Goal: Task Accomplishment & Management: Use online tool/utility

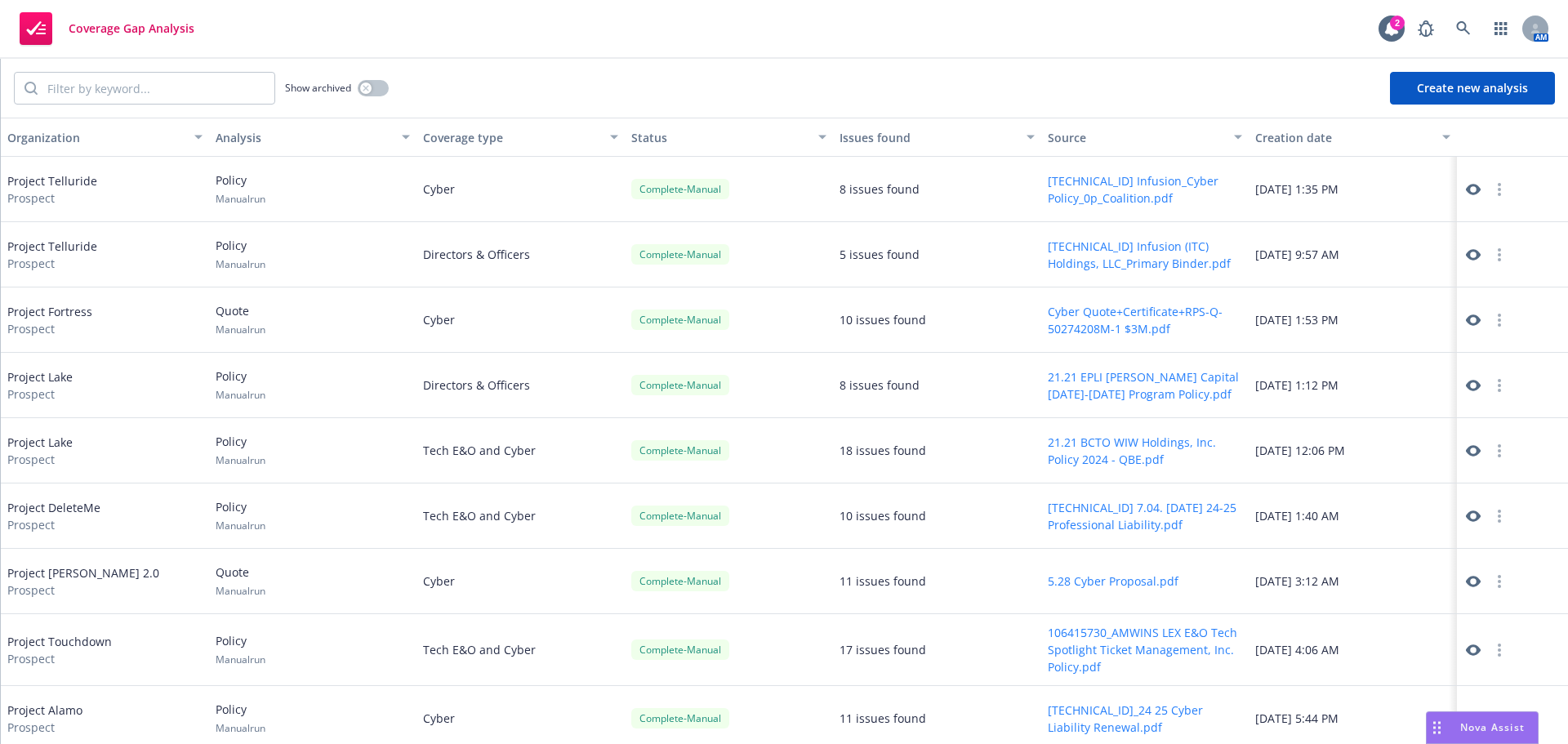
click at [1482, 102] on button "Create new analysis" at bounding box center [1473, 88] width 165 height 32
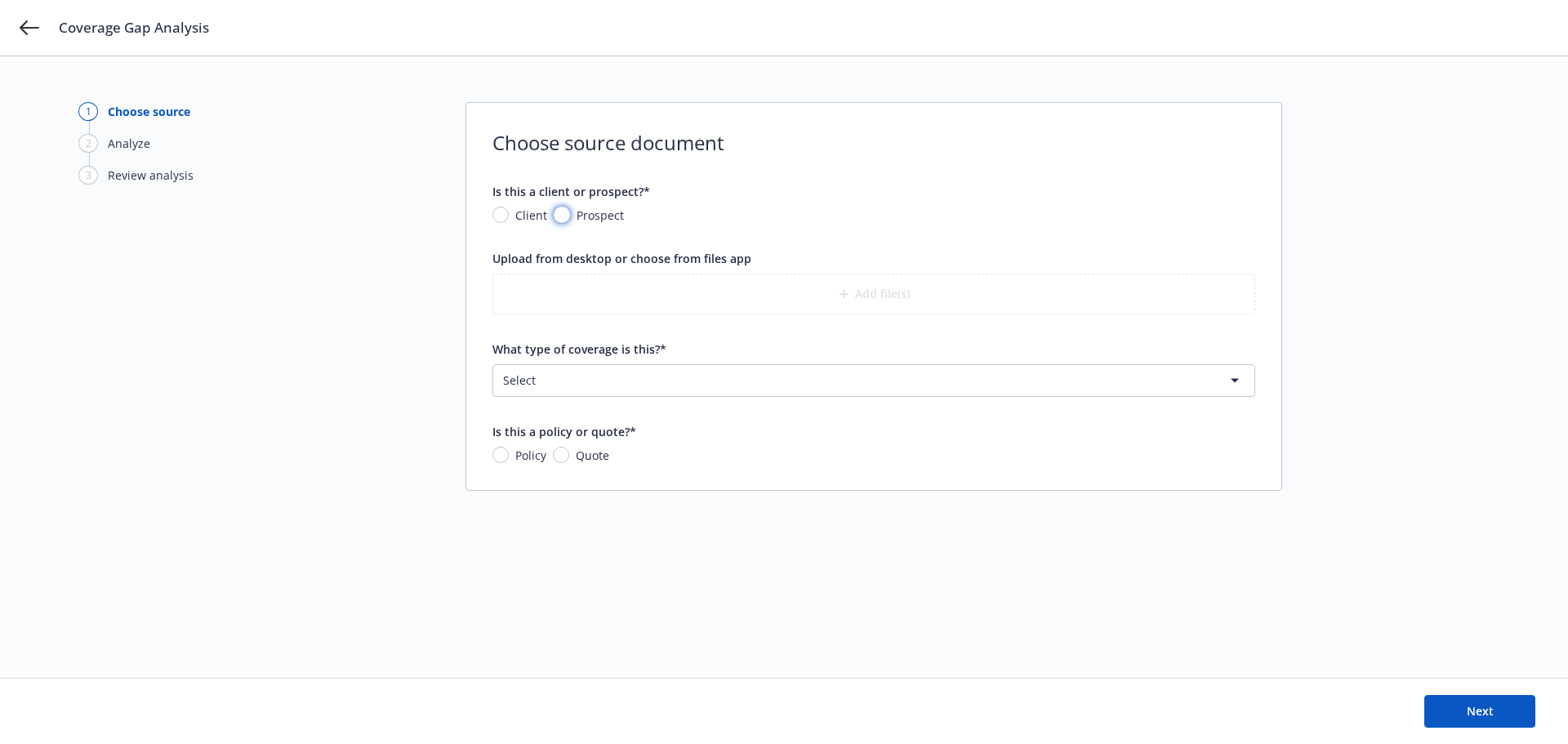
click at [563, 215] on input "Prospect" at bounding box center [562, 215] width 17 height 17
radio input "true"
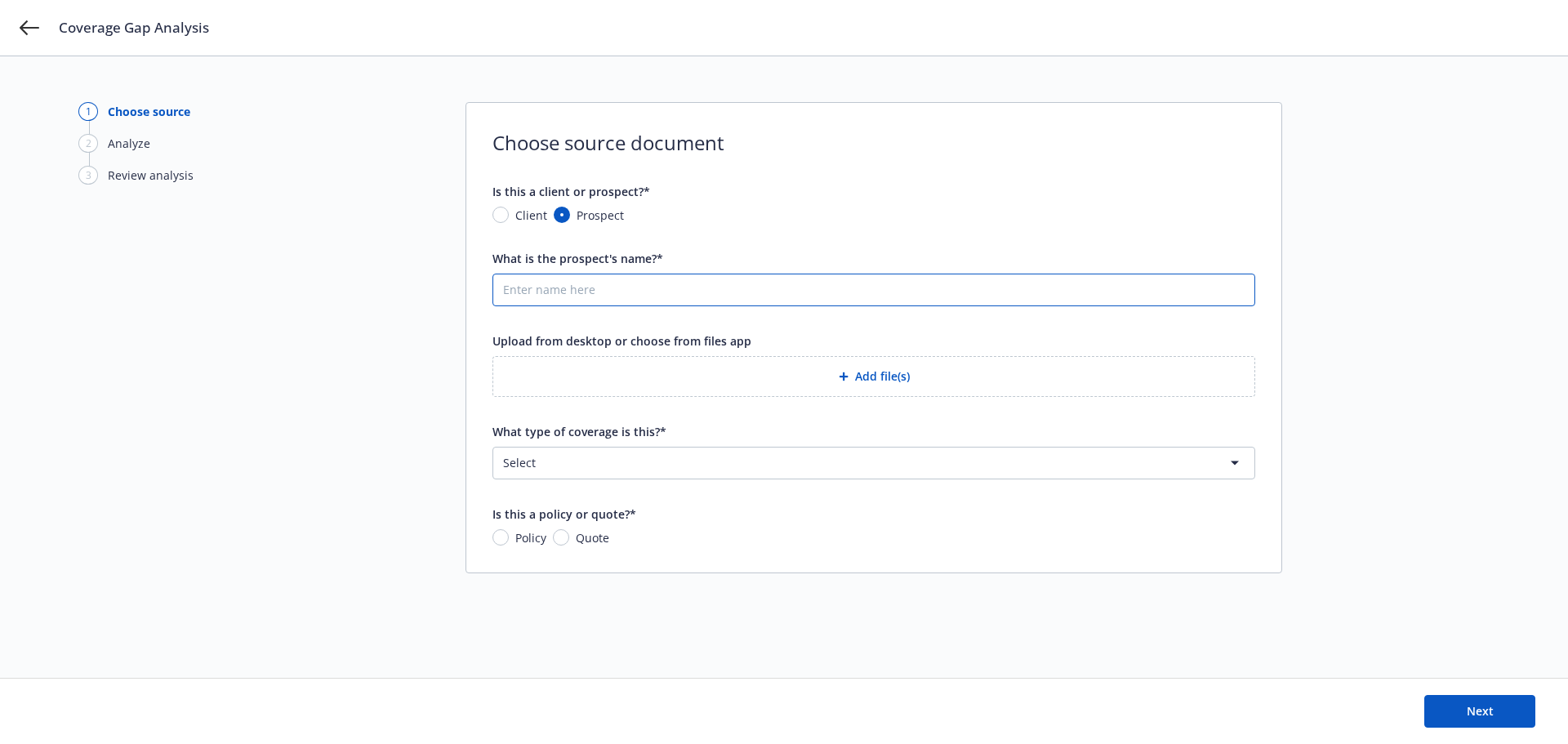
click at [549, 283] on input "What is the prospect's name?*" at bounding box center [874, 289] width 762 height 31
type input "Project Buffalo"
click at [853, 474] on html "Coverage Gap Analysis 1 Choose source 2 Analyze 3 Review analysis Choose source…" at bounding box center [784, 372] width 1568 height 744
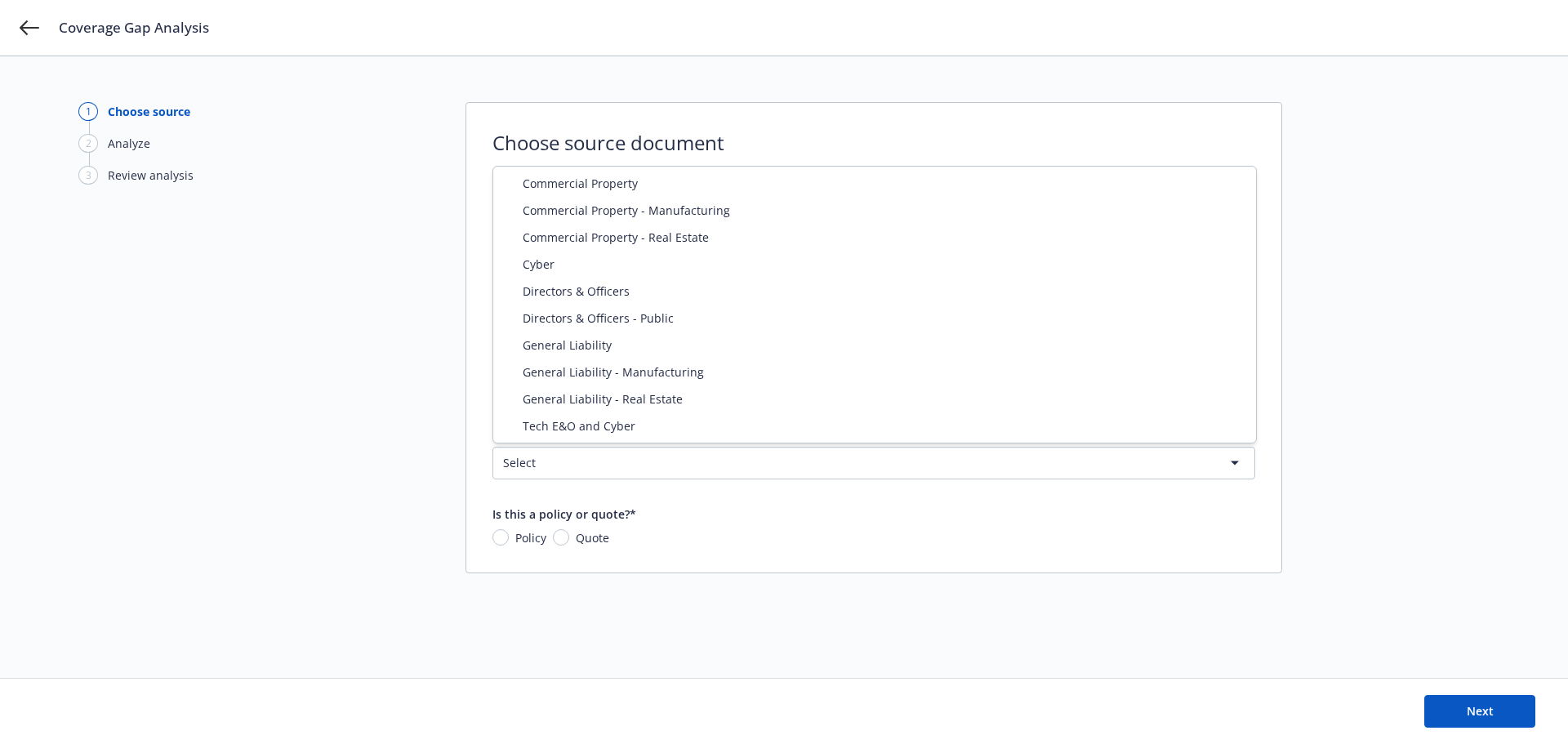
select select "ERRORS_AND_OMISSIONS"
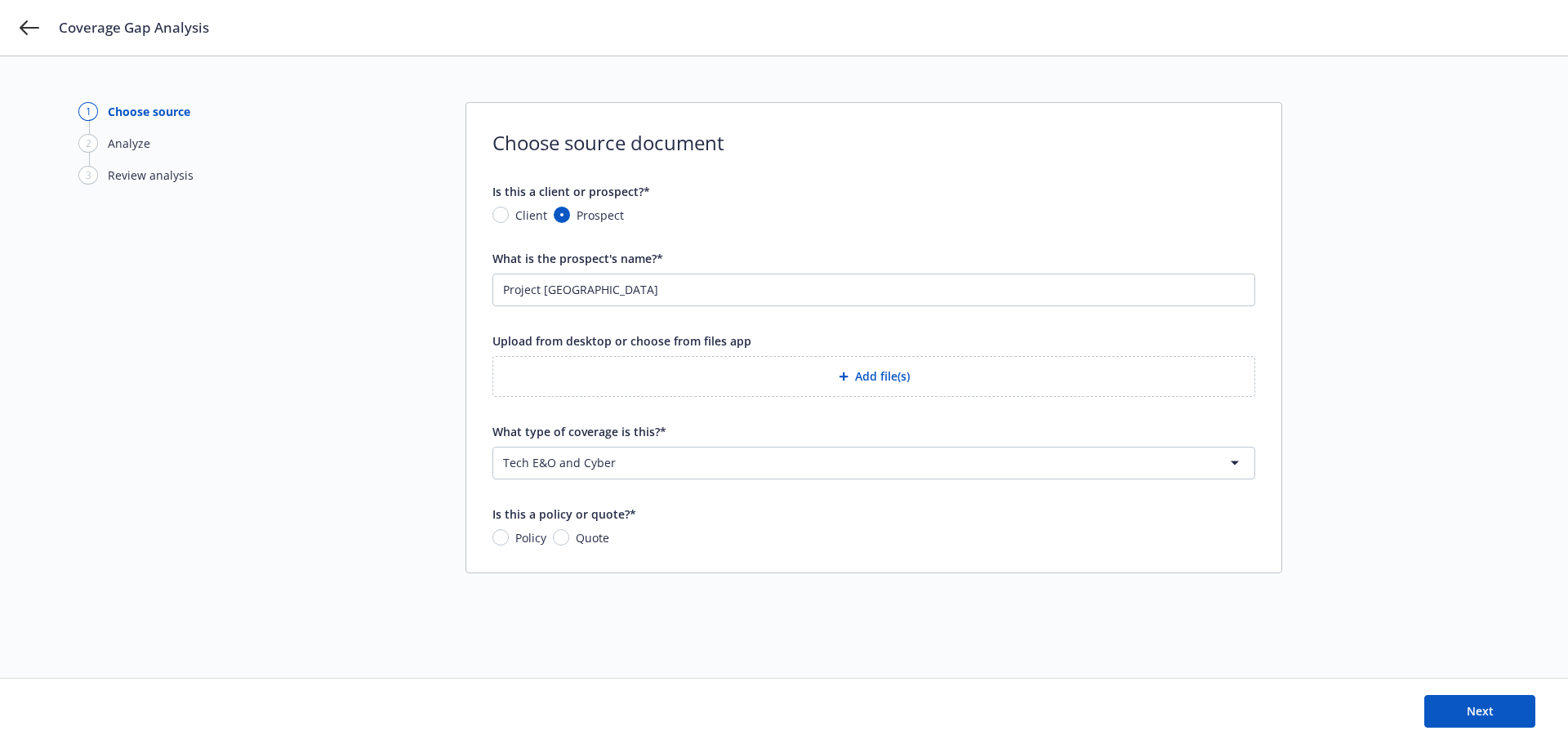
click at [849, 388] on button "Add file(s)" at bounding box center [874, 376] width 763 height 41
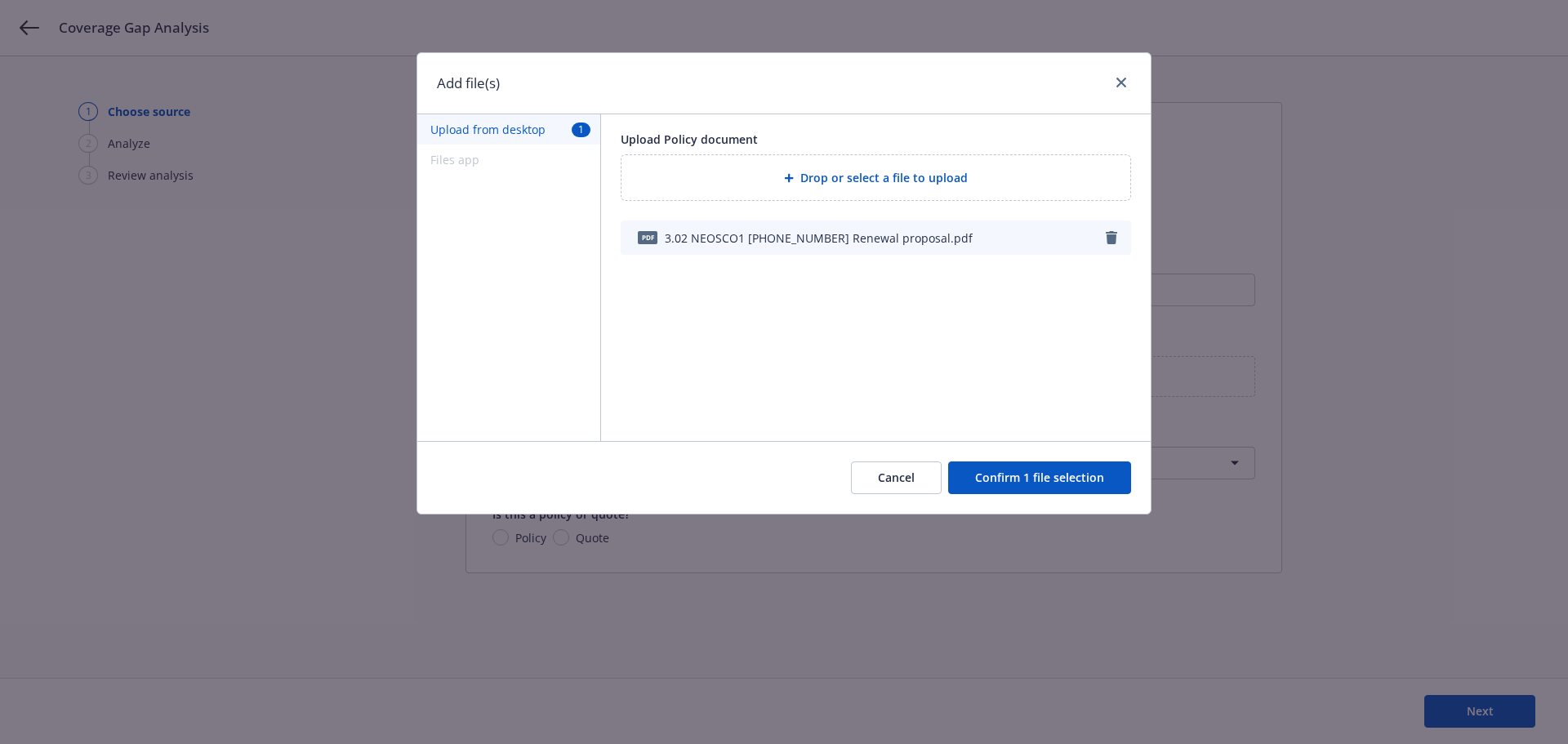
click at [1017, 475] on button "Confirm 1 file selection" at bounding box center [1040, 477] width 183 height 32
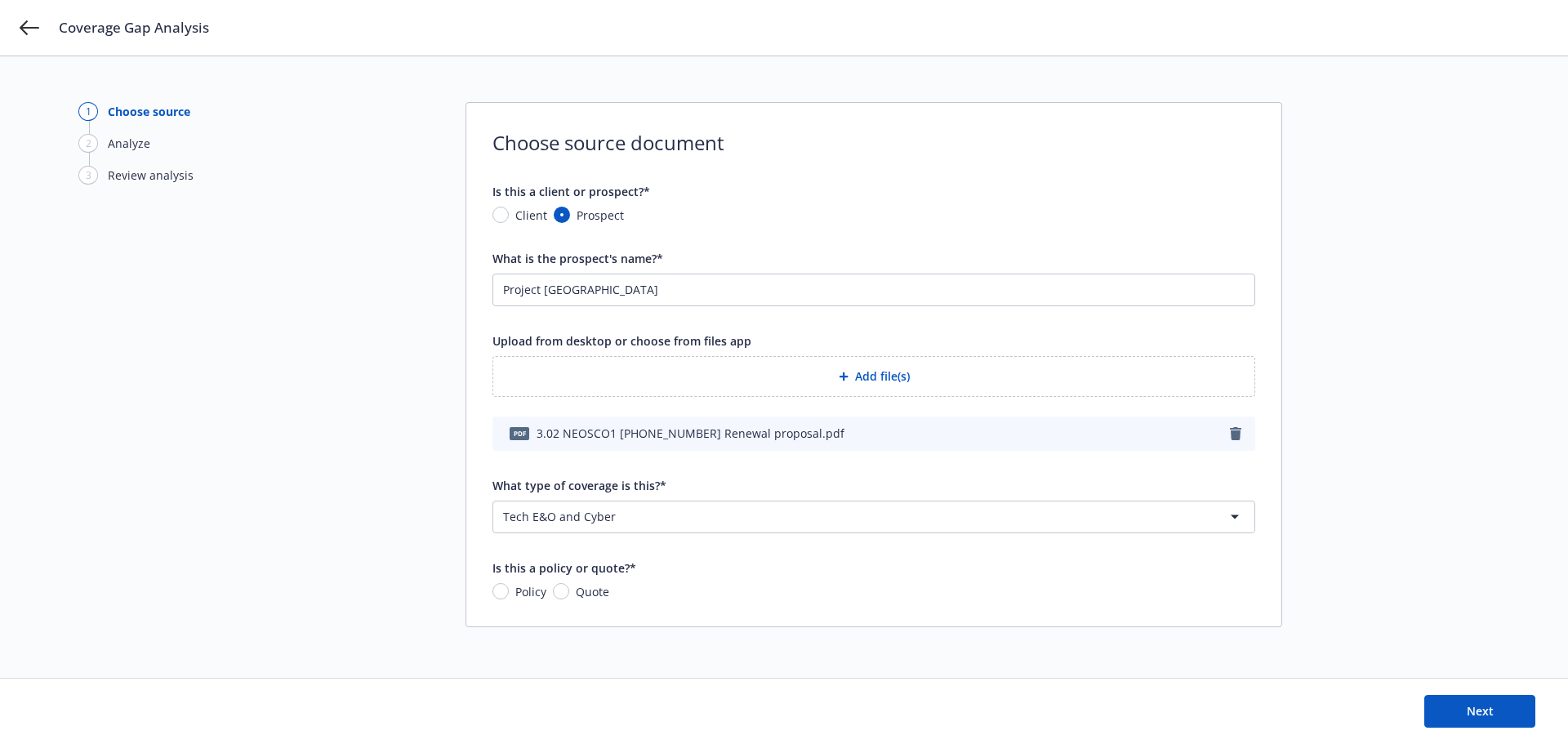
click at [509, 593] on span "Policy" at bounding box center [527, 591] width 37 height 17
click at [509, 593] on input "Policy" at bounding box center [501, 591] width 17 height 17
radio input "true"
click at [1468, 712] on span "Next" at bounding box center [1480, 711] width 27 height 16
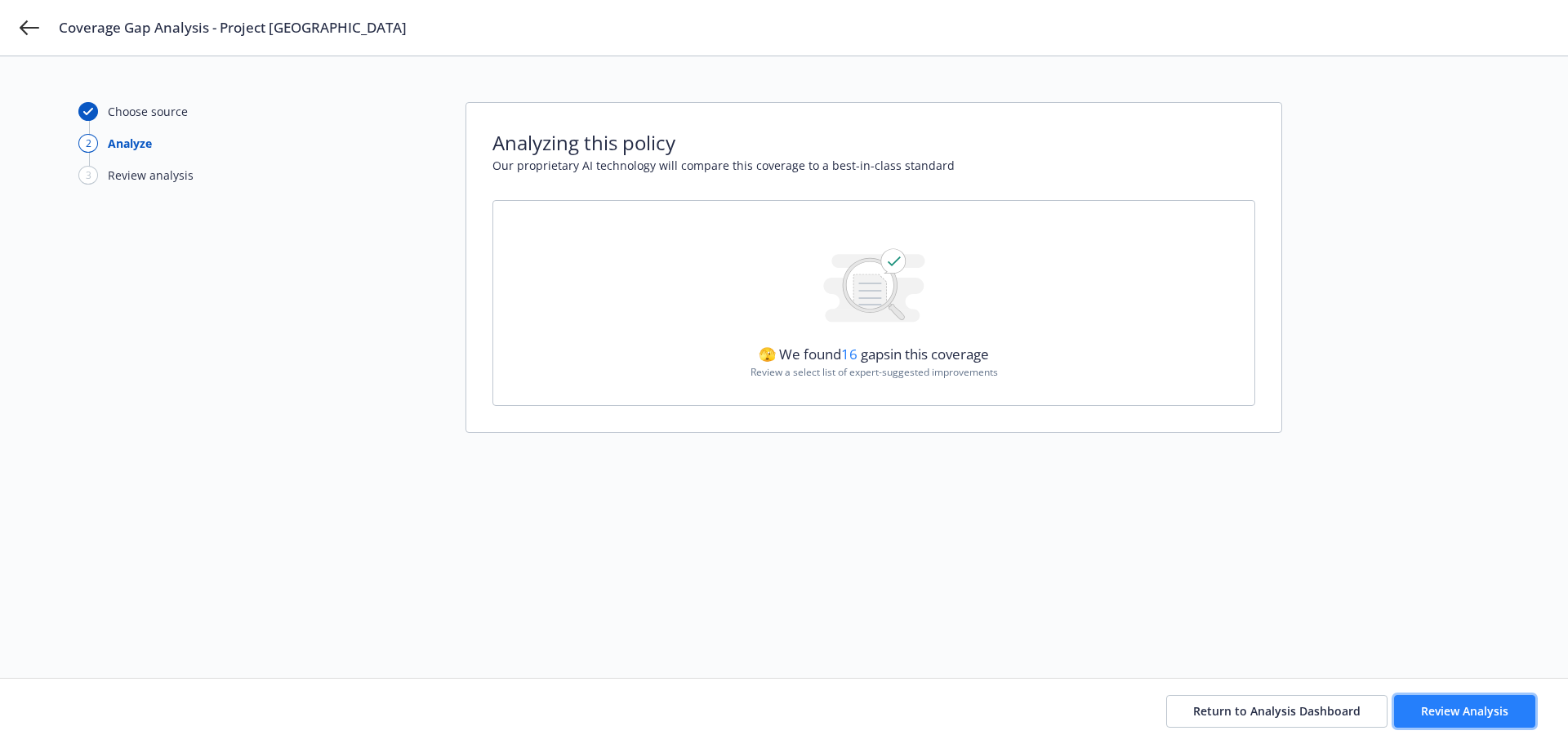
click at [1464, 712] on span "Review Analysis" at bounding box center [1464, 711] width 87 height 16
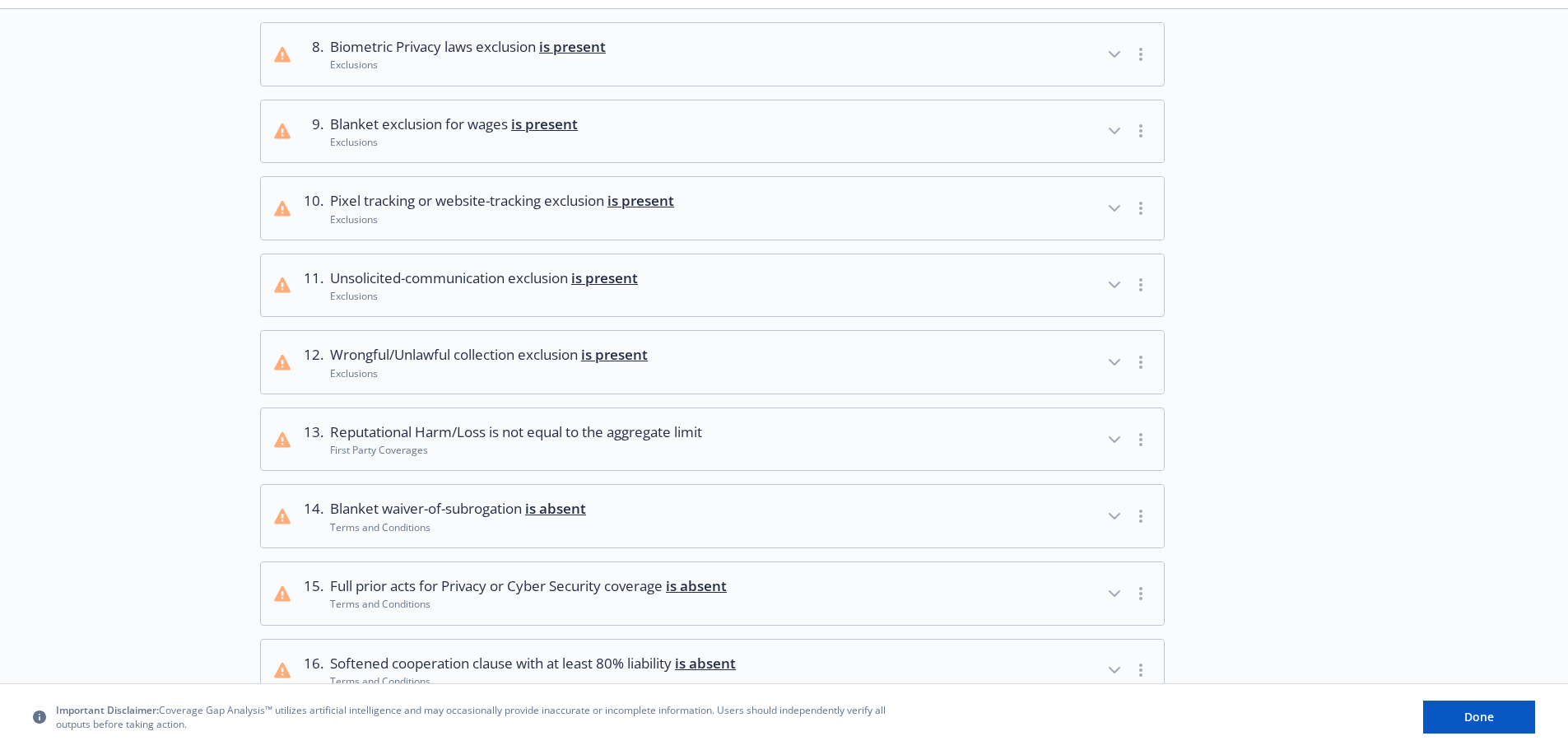
scroll to position [823, 0]
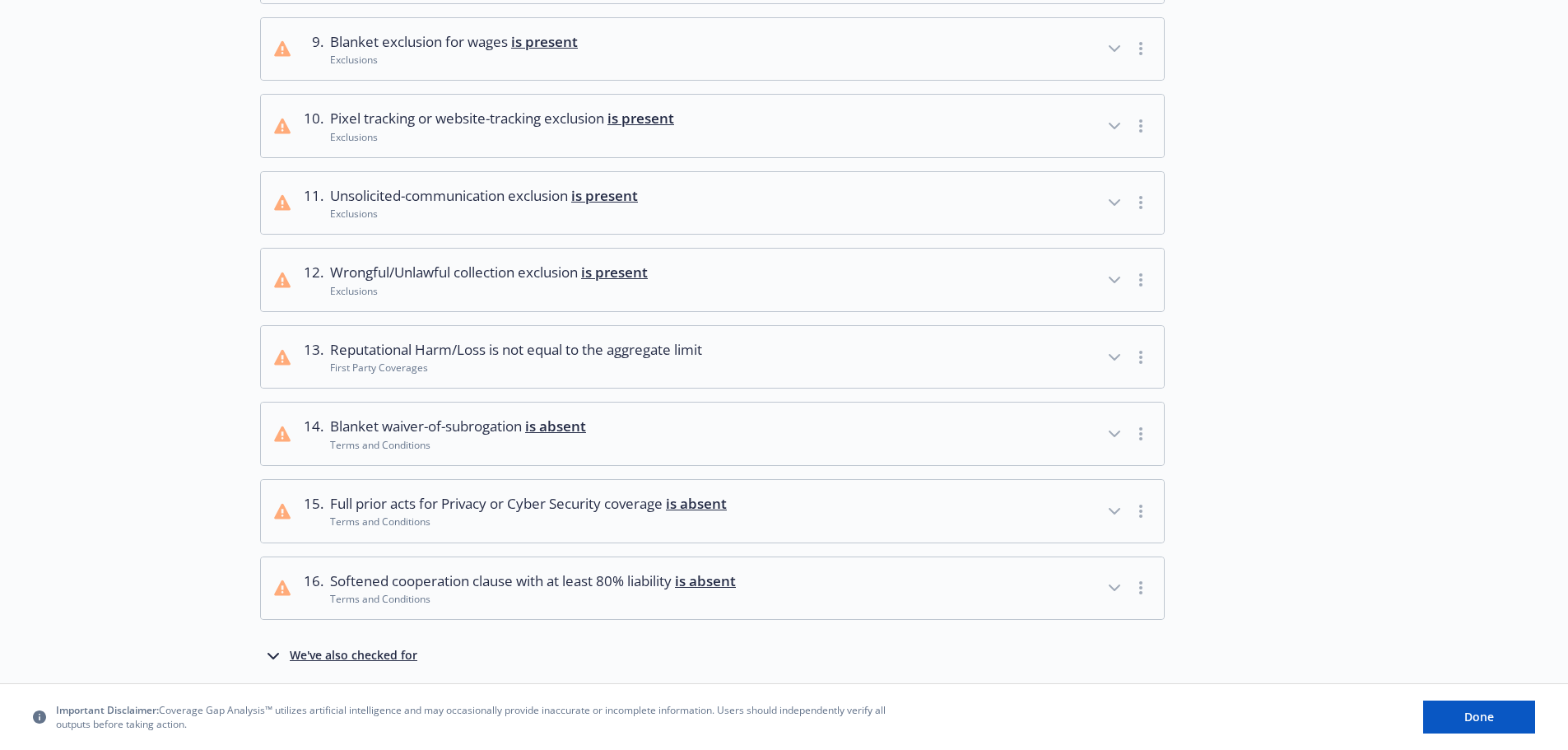
click at [1022, 384] on button "13 . Reputational Harm/Loss is not equal to the aggregate limit First Party Cov…" at bounding box center [712, 357] width 903 height 63
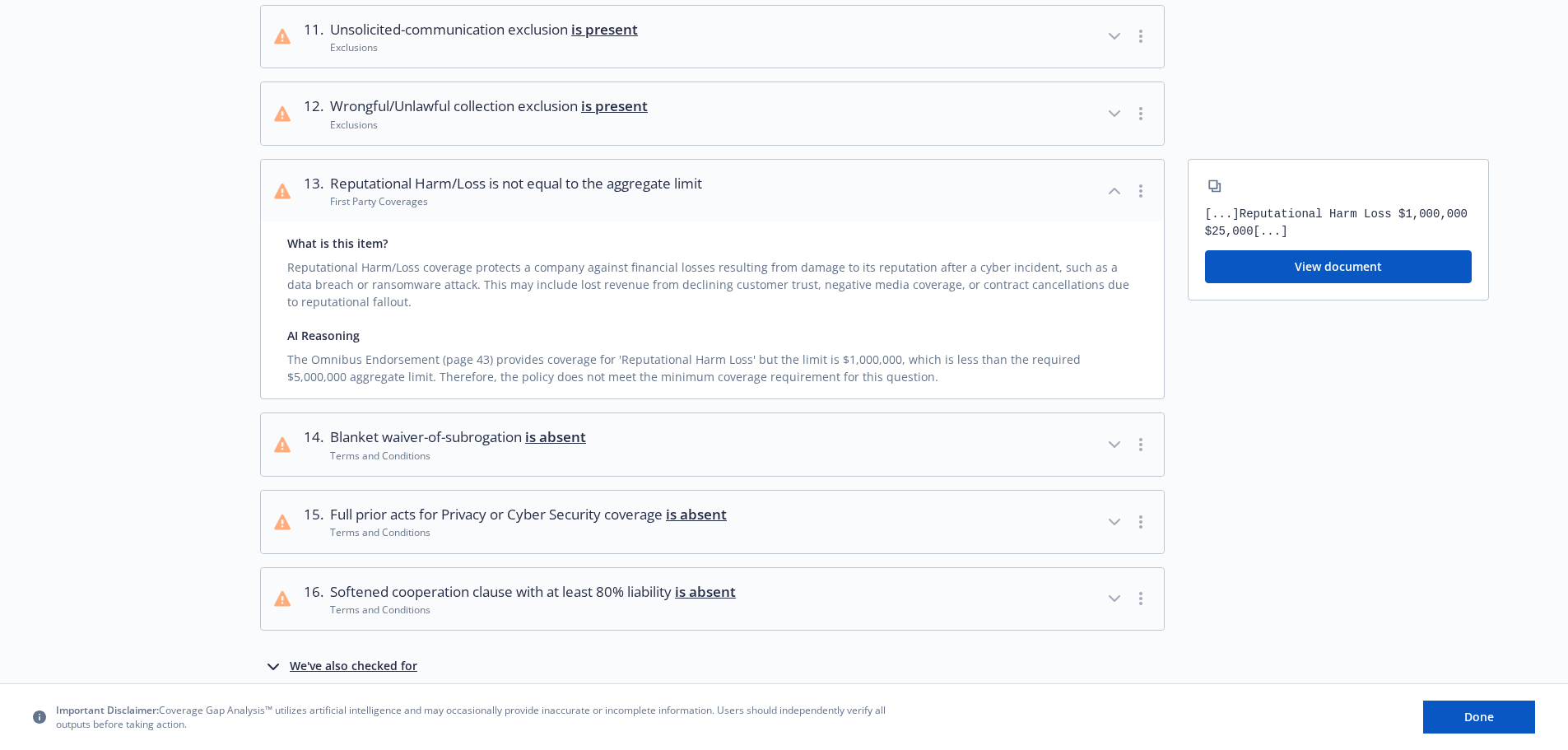
scroll to position [1070, 0]
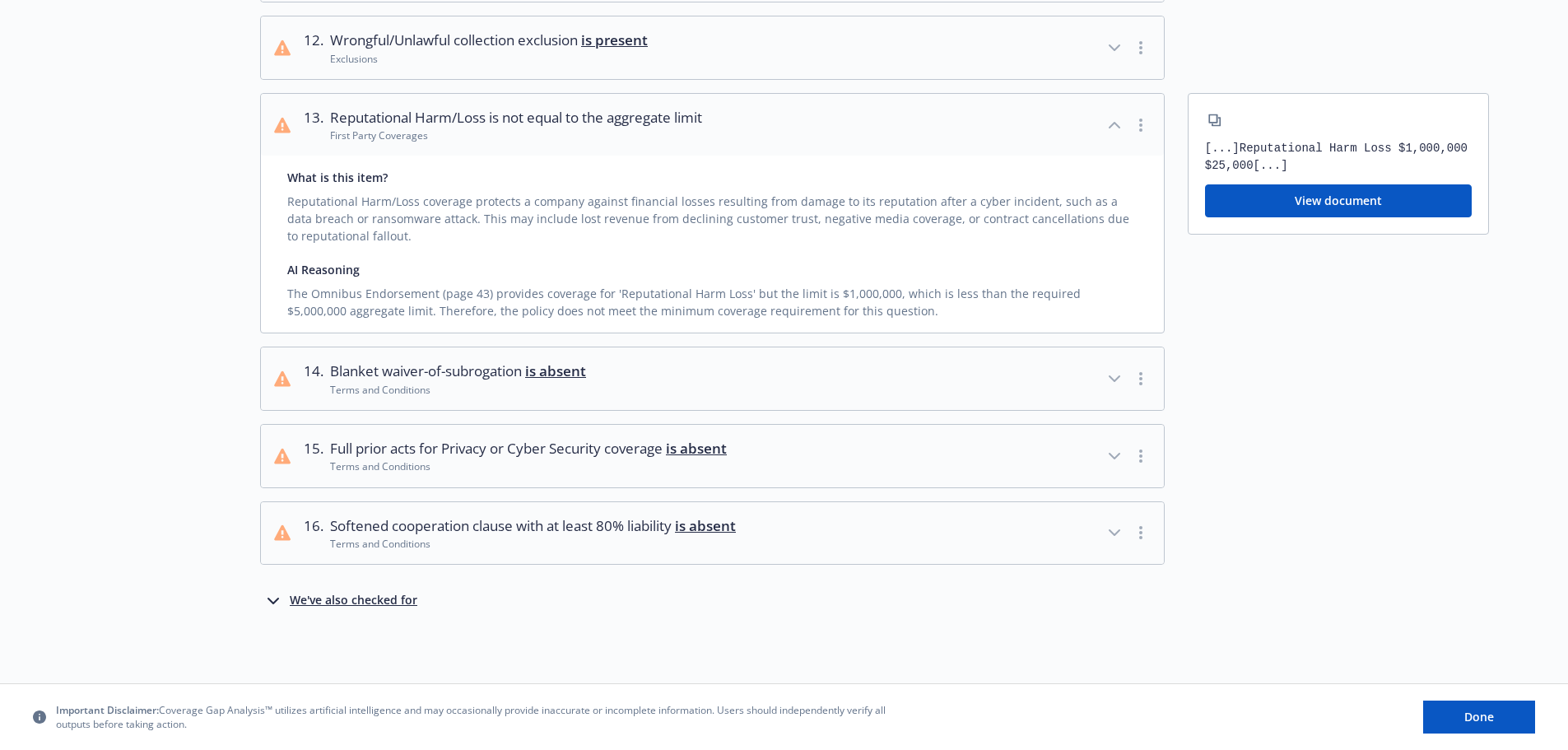
click at [911, 471] on button "15 . Full prior acts for Privacy or Cyber Security coverage is absent Terms and…" at bounding box center [712, 456] width 903 height 63
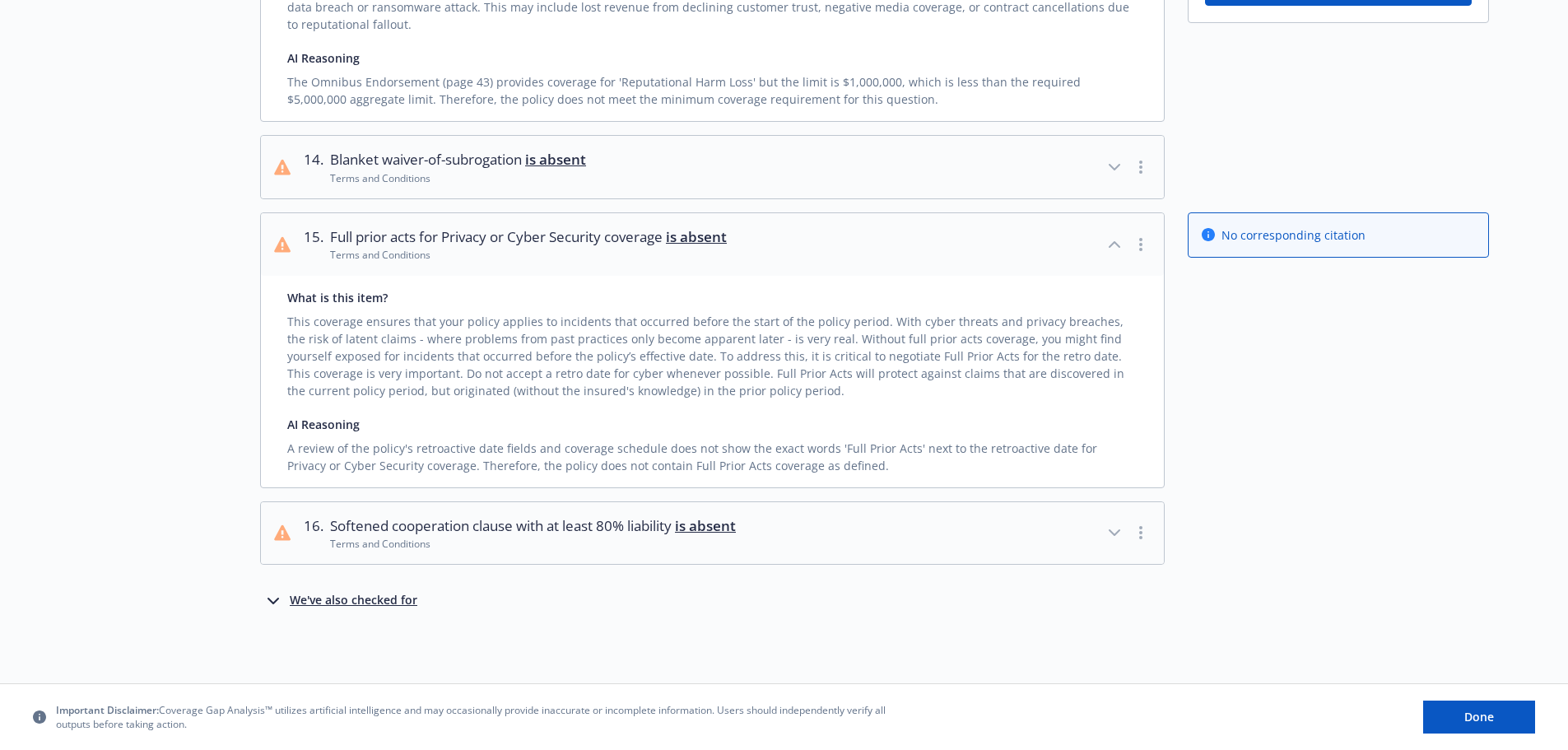
scroll to position [1289, 0]
click at [917, 543] on button "16 . Softened cooperation clause with at least 80% liability is absent Terms an…" at bounding box center [712, 533] width 903 height 63
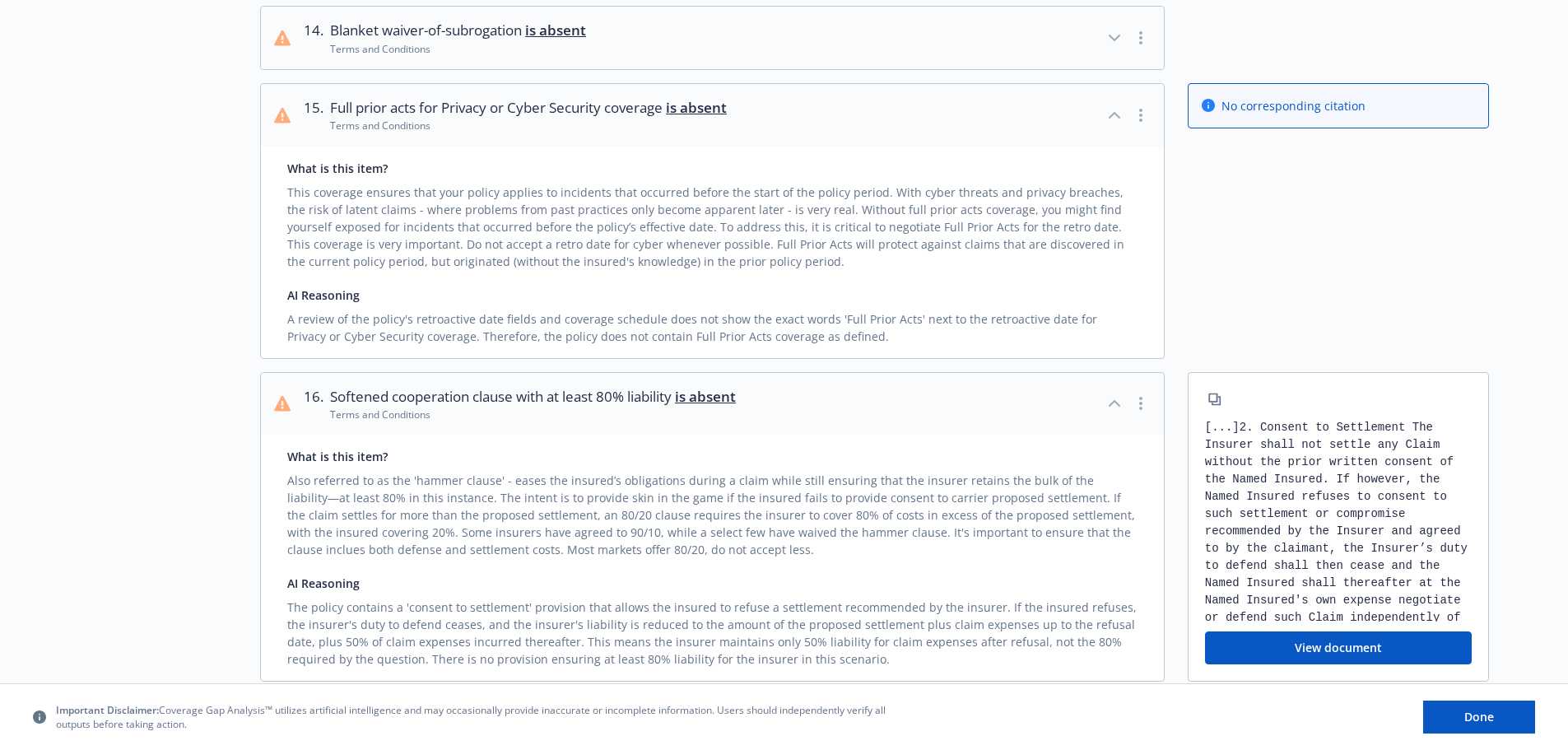
scroll to position [1288, 0]
